Goal: Task Accomplishment & Management: Manage account settings

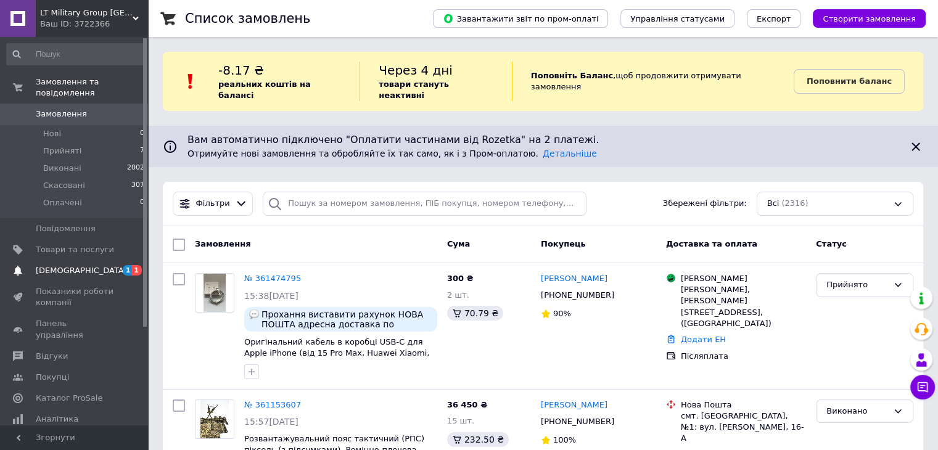
click at [65, 265] on span "[DEMOGRAPHIC_DATA]" at bounding box center [81, 270] width 91 height 11
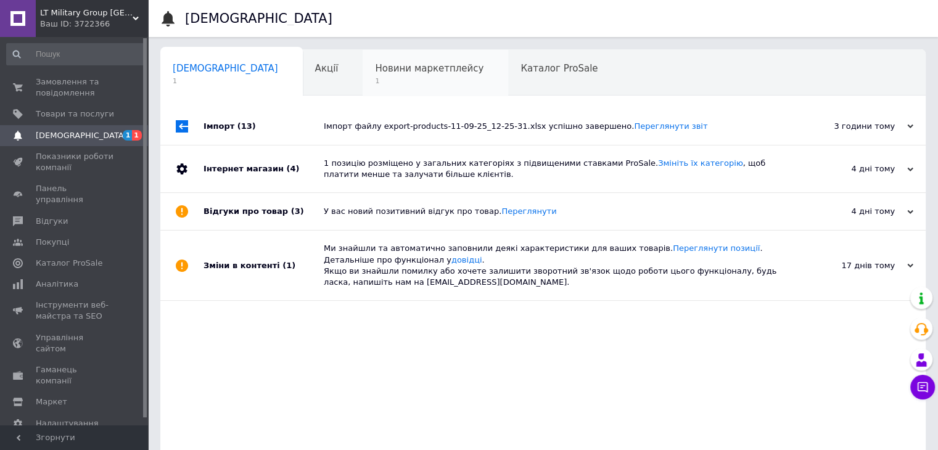
click at [375, 77] on span "1" at bounding box center [429, 81] width 109 height 9
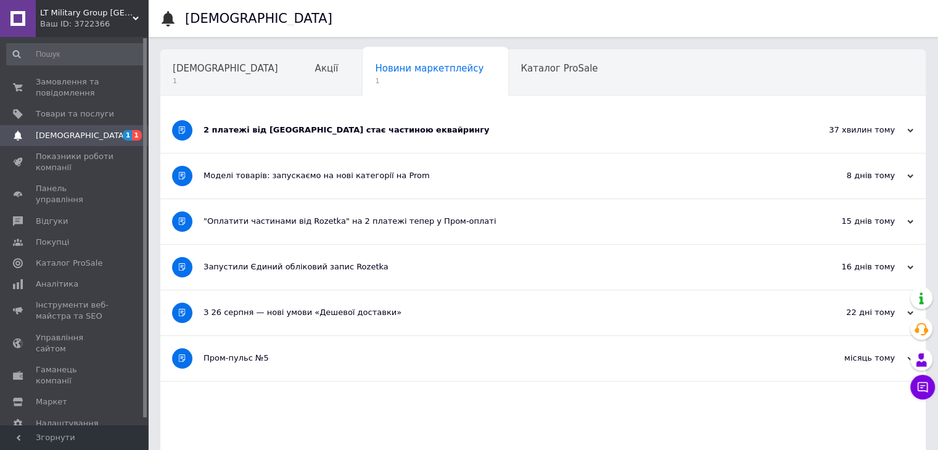
click at [216, 138] on div "2 платежі від [GEOGRAPHIC_DATA] стає частиною еквайрингу" at bounding box center [497, 130] width 587 height 45
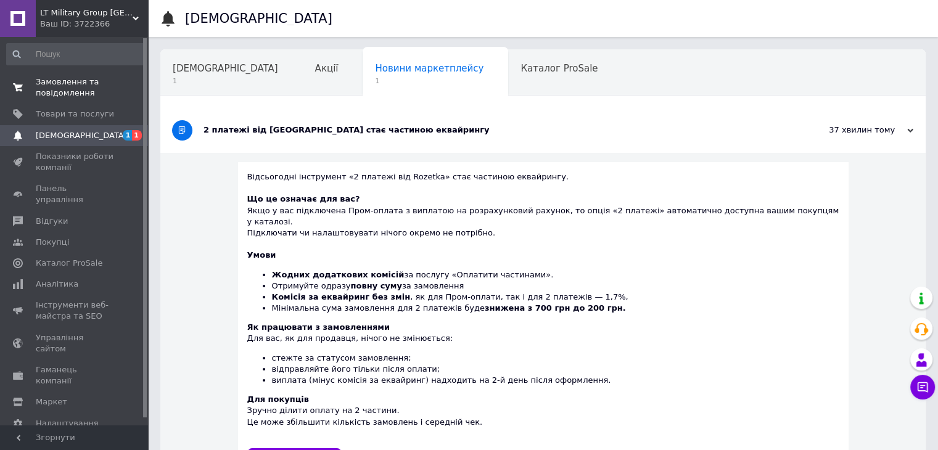
click at [106, 85] on span "Замовлення та повідомлення" at bounding box center [75, 88] width 78 height 22
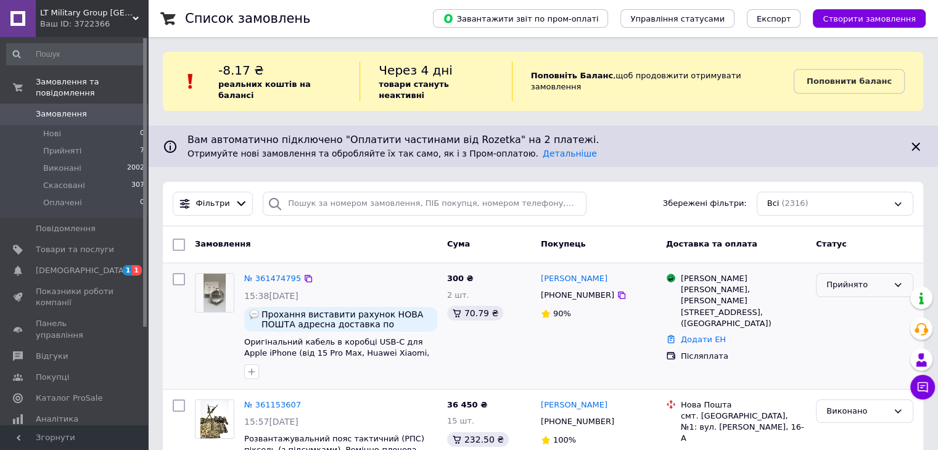
click at [840, 279] on div "Прийнято" at bounding box center [858, 285] width 62 height 13
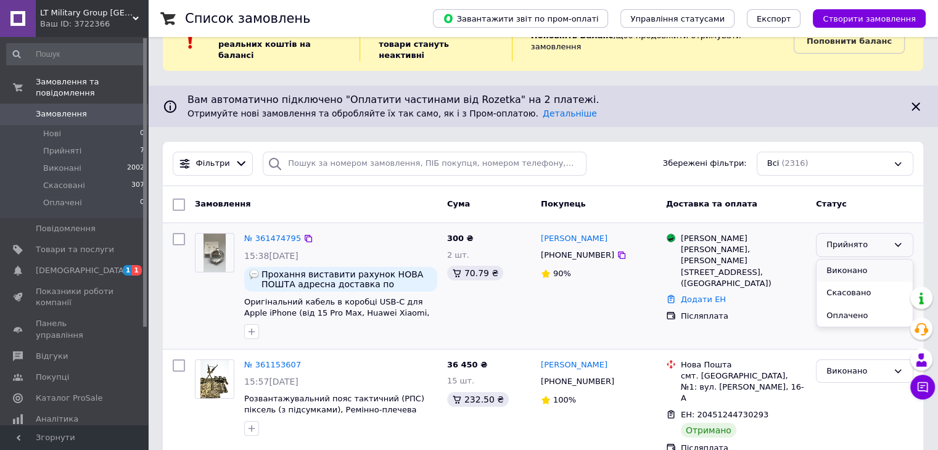
scroll to position [62, 0]
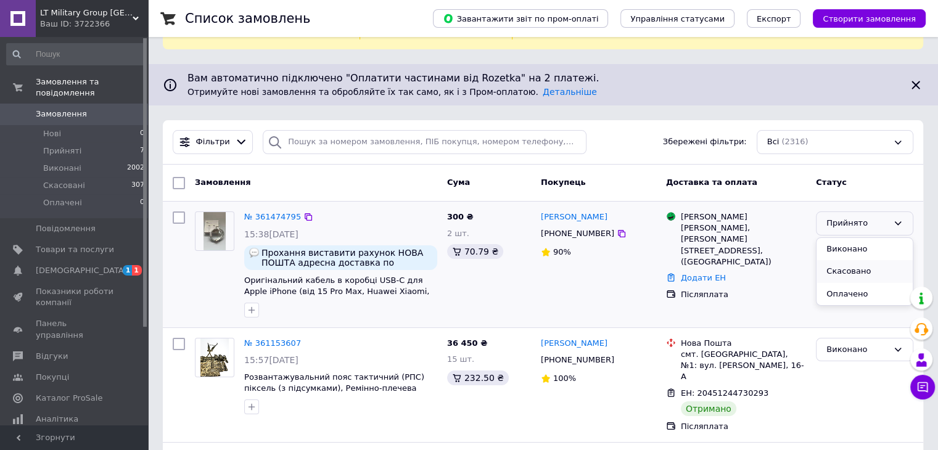
click at [843, 260] on li "Скасовано" at bounding box center [865, 271] width 96 height 23
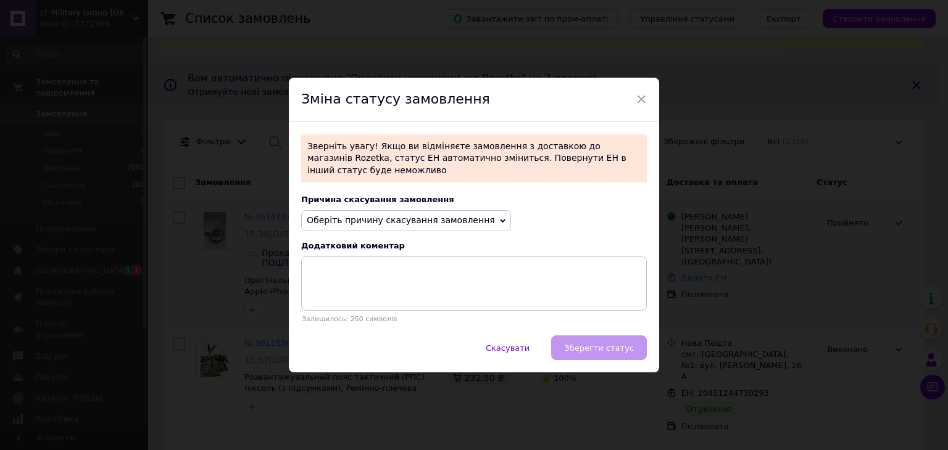
click at [407, 220] on span "Оберіть причину скасування замовлення" at bounding box center [401, 220] width 188 height 10
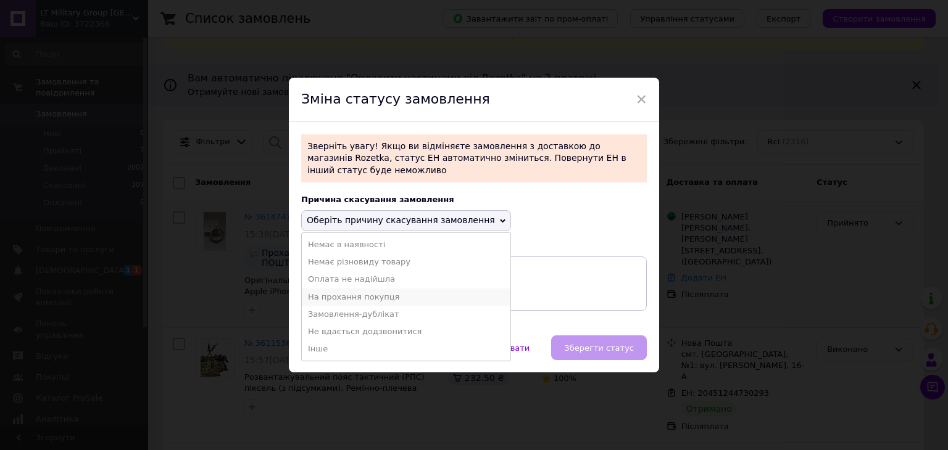
click at [386, 289] on li "На прохання покупця" at bounding box center [406, 297] width 209 height 17
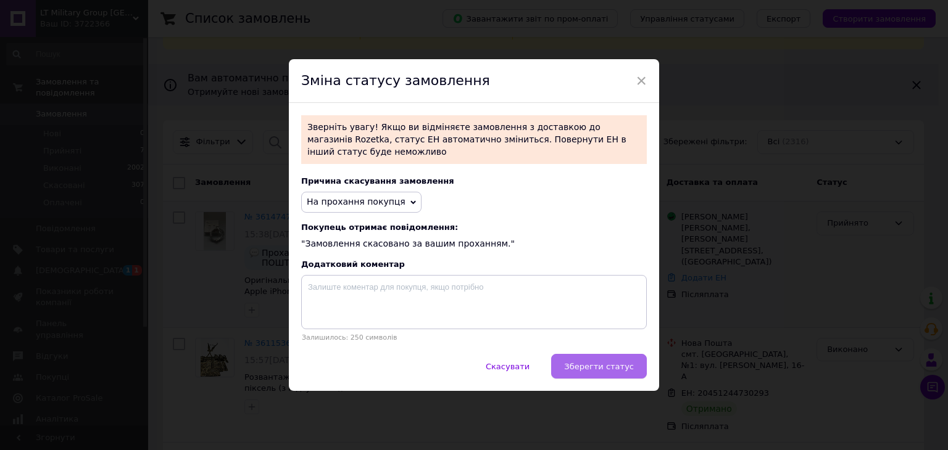
click at [614, 363] on span "Зберегти статус" at bounding box center [599, 366] width 70 height 9
